Goal: Information Seeking & Learning: Learn about a topic

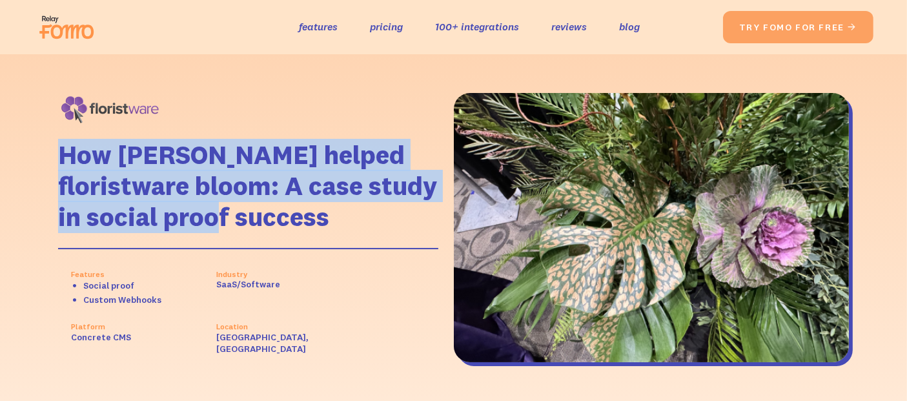
drag, startPoint x: 239, startPoint y: 216, endPoint x: 55, endPoint y: 163, distance: 190.8
click at [55, 163] on div "How Fomo helped floristware bloom: A case study in social proof success Feature…" at bounding box center [453, 227] width 816 height 347
click at [139, 213] on h1 "How [PERSON_NAME] helped floristware bloom: A case study in social proof success" at bounding box center [247, 185] width 379 height 93
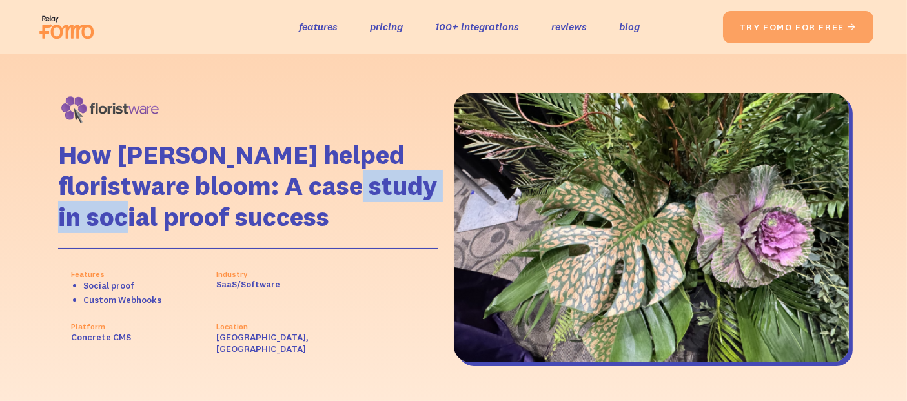
drag, startPoint x: 331, startPoint y: 185, endPoint x: 125, endPoint y: 213, distance: 208.4
click at [125, 213] on h1 "How [PERSON_NAME] helped floristware bloom: A case study in social proof success" at bounding box center [247, 185] width 379 height 93
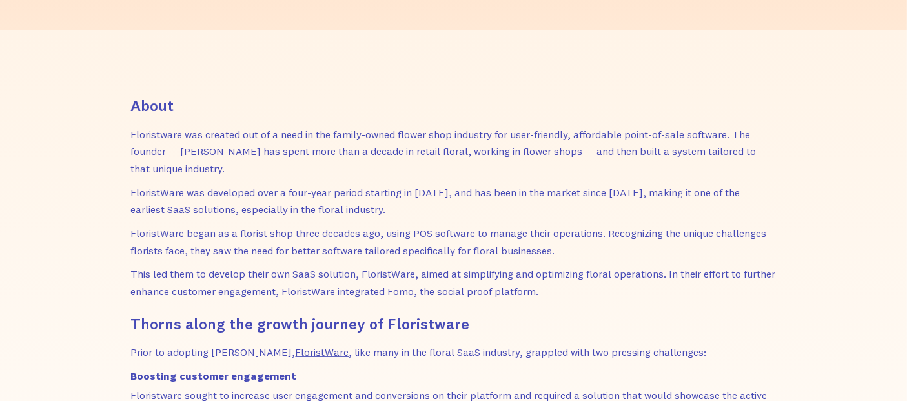
scroll to position [430, 0]
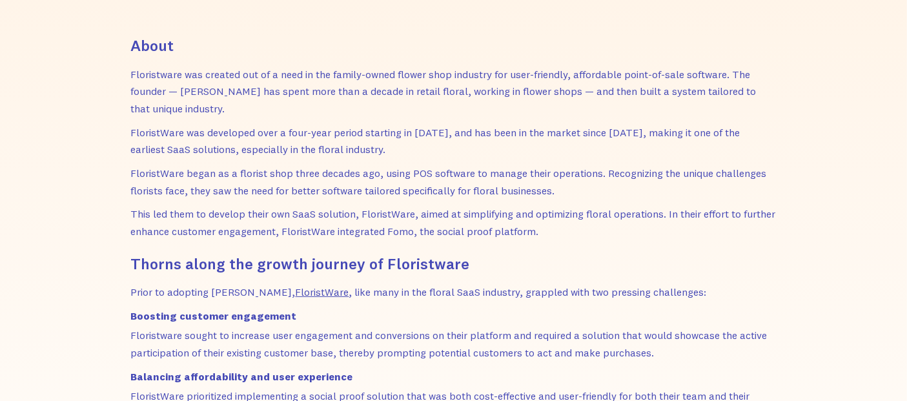
click at [450, 223] on p "This led them to develop their own SaaS solution, FloristWare, aimed at simplif…" at bounding box center [453, 222] width 645 height 34
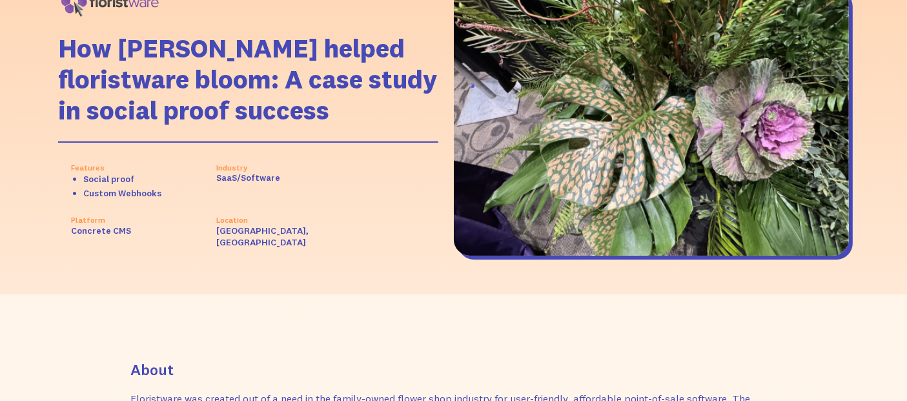
scroll to position [0, 0]
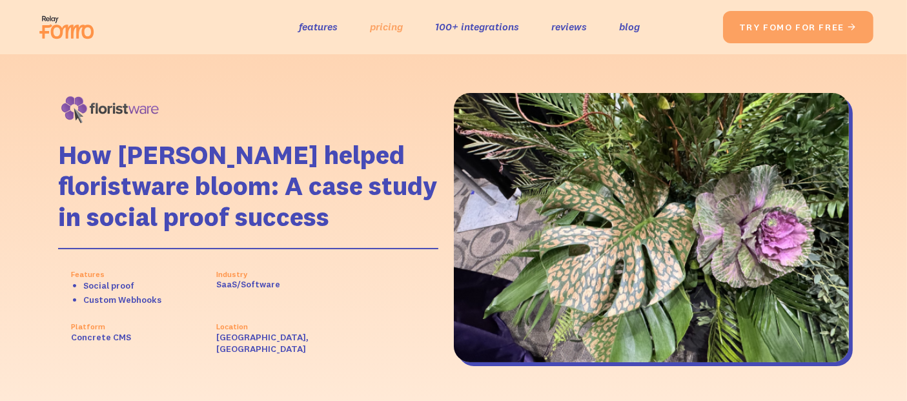
click at [381, 28] on link "pricing" at bounding box center [386, 26] width 33 height 19
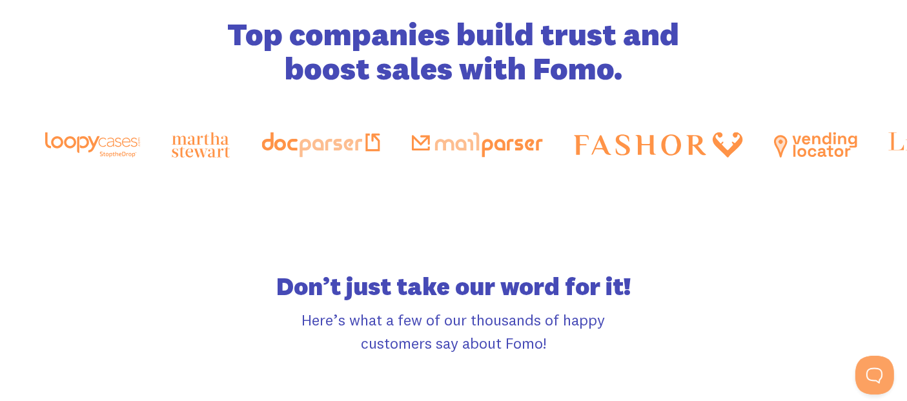
scroll to position [2008, 0]
